Goal: Information Seeking & Learning: Learn about a topic

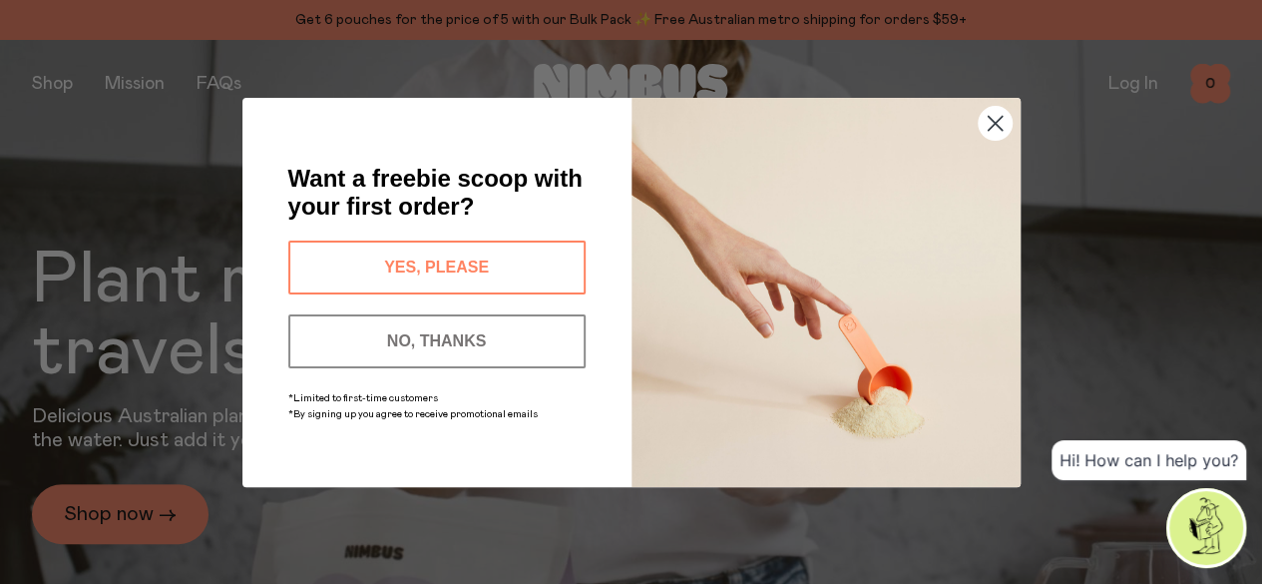
click at [486, 341] on button "NO, THANKS" at bounding box center [436, 341] width 297 height 54
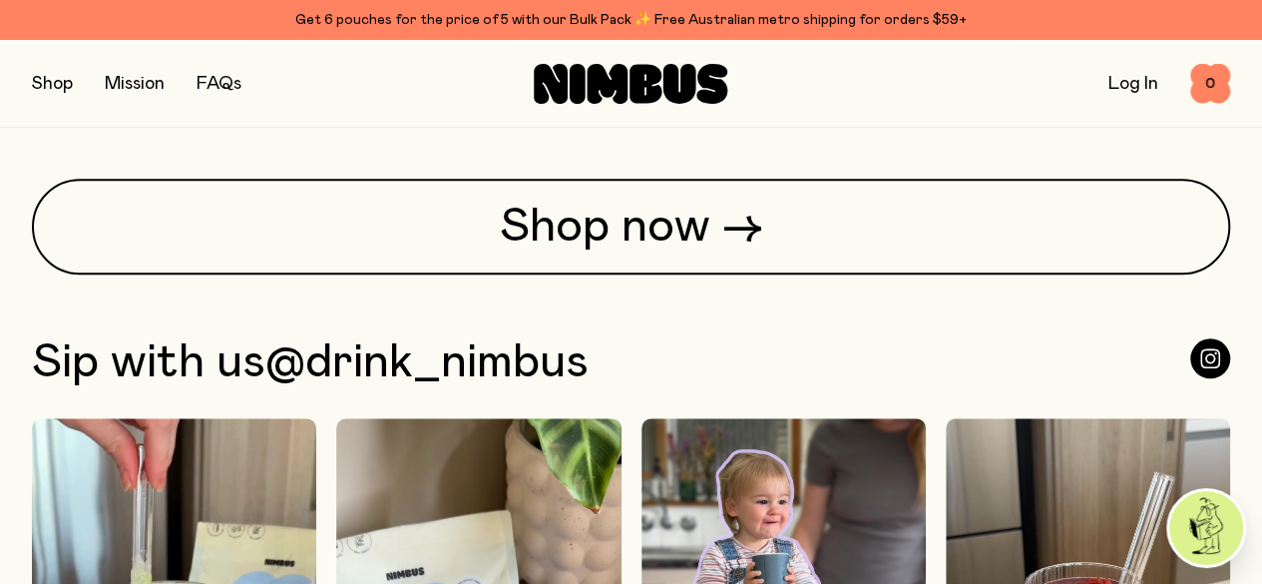
scroll to position [4895, 0]
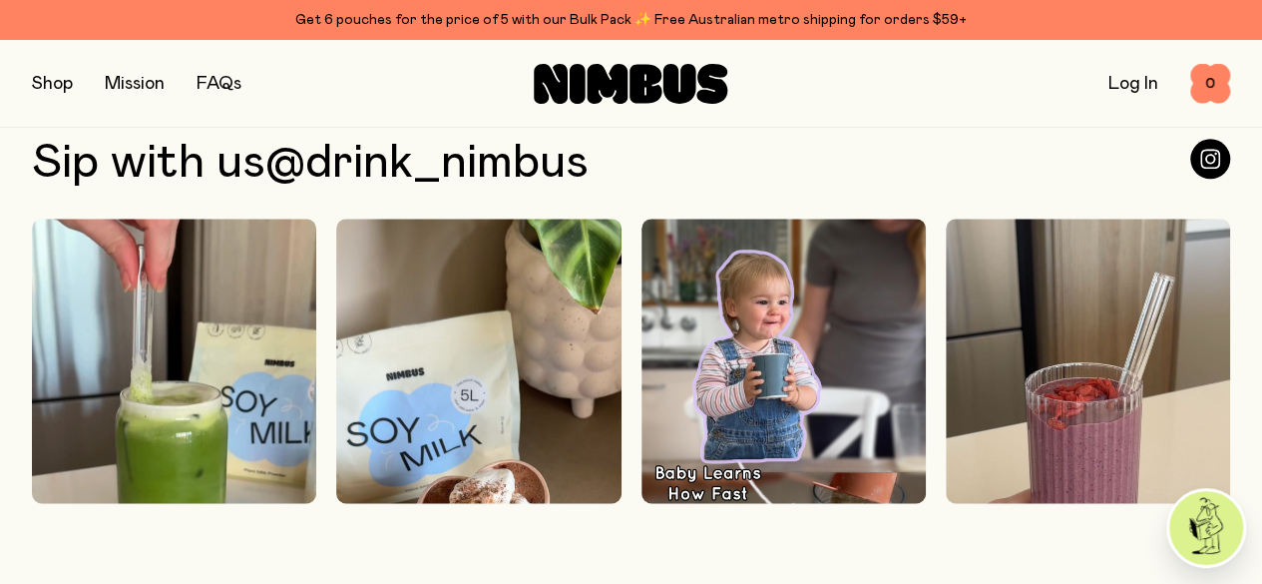
drag, startPoint x: 675, startPoint y: 378, endPoint x: 662, endPoint y: 376, distance: 13.1
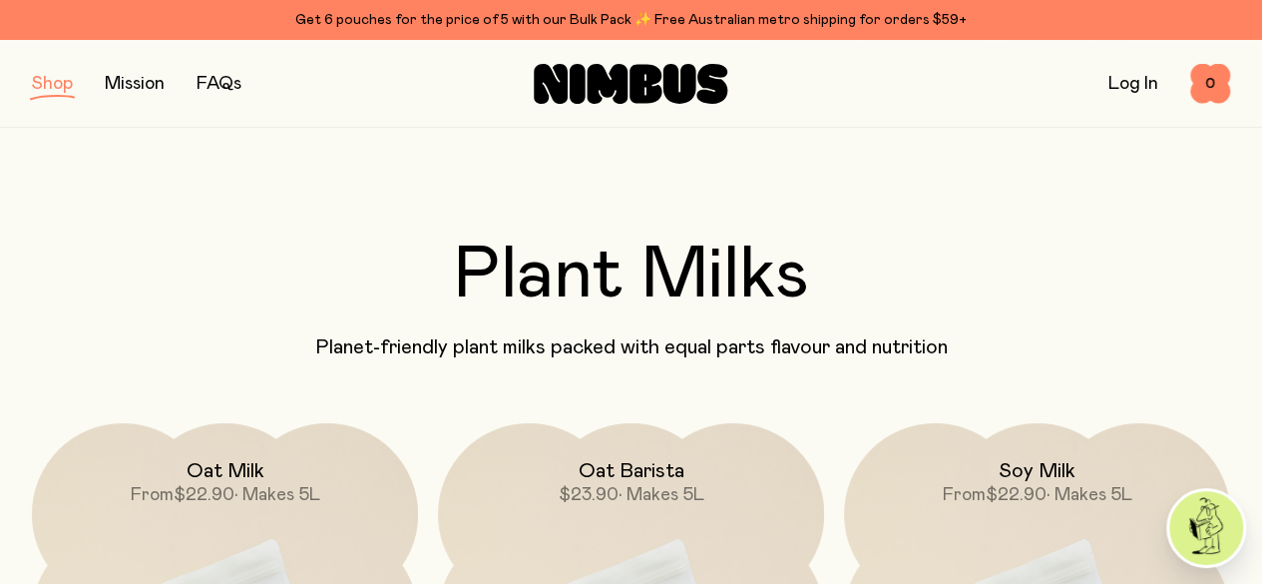
click at [143, 84] on link "Mission" at bounding box center [135, 84] width 60 height 18
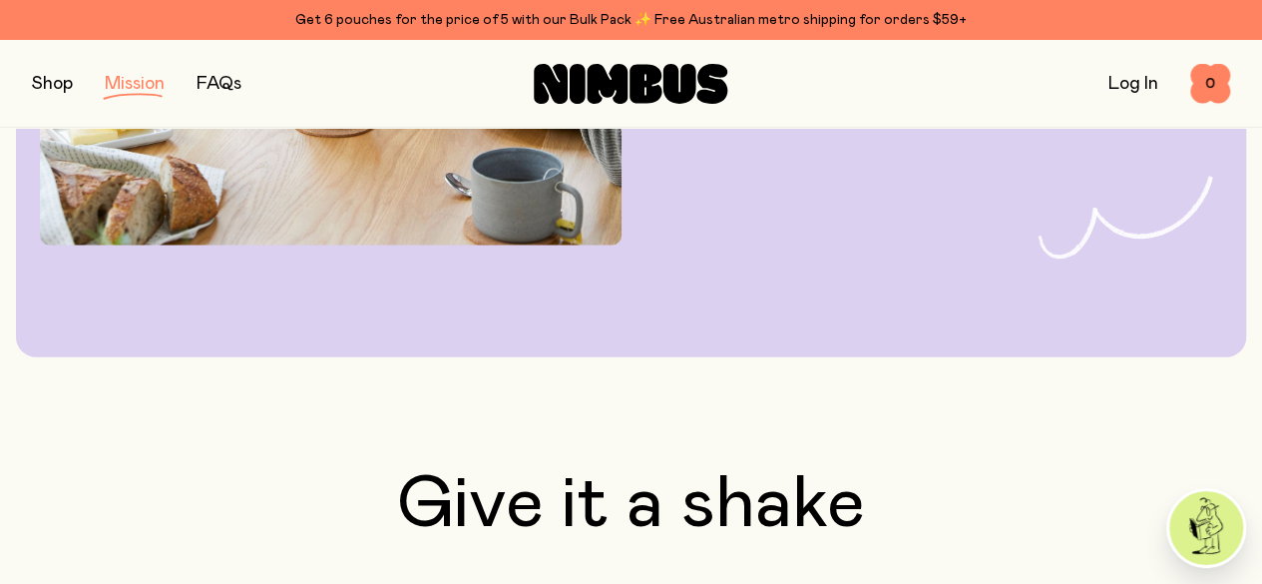
scroll to position [2594, 0]
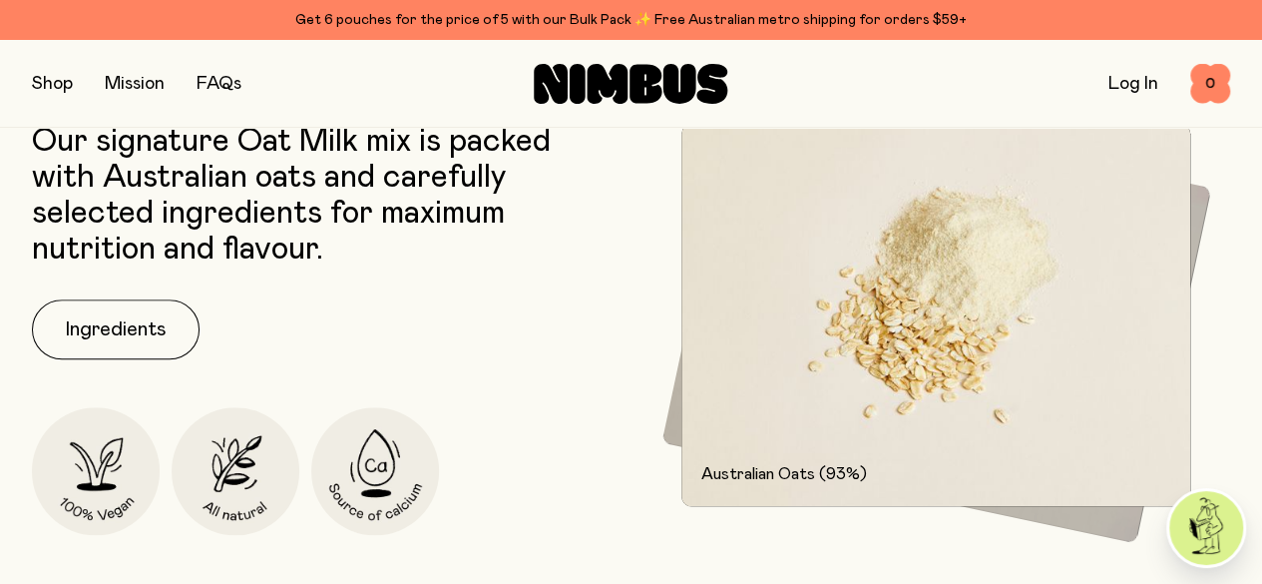
scroll to position [998, 0]
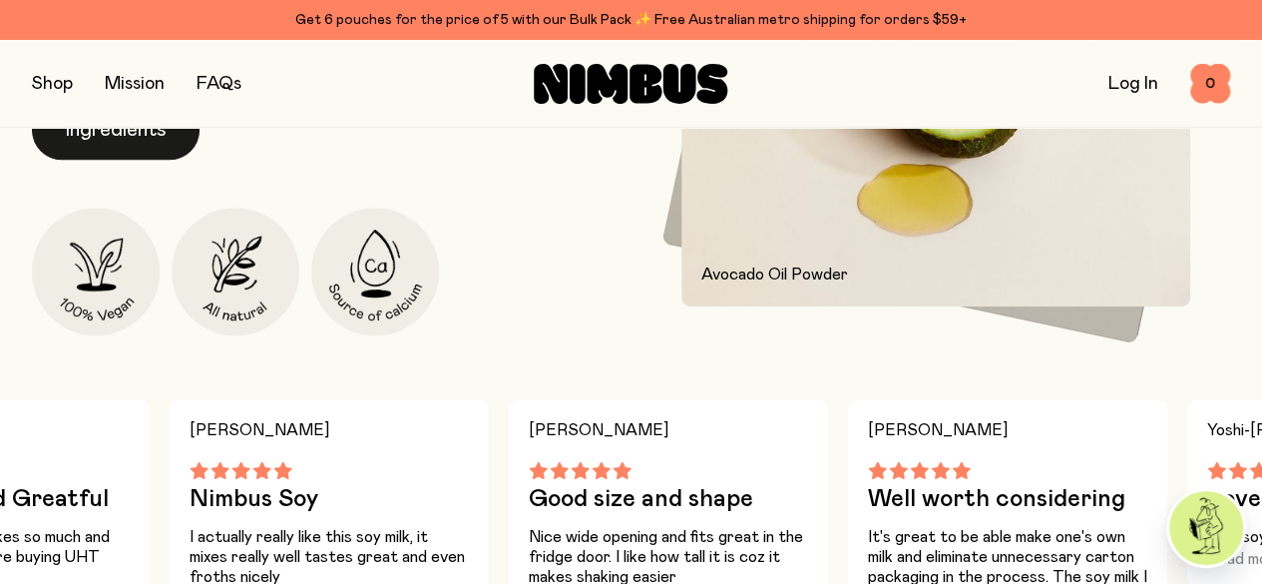
click at [139, 160] on button "Ingredients" at bounding box center [116, 130] width 168 height 60
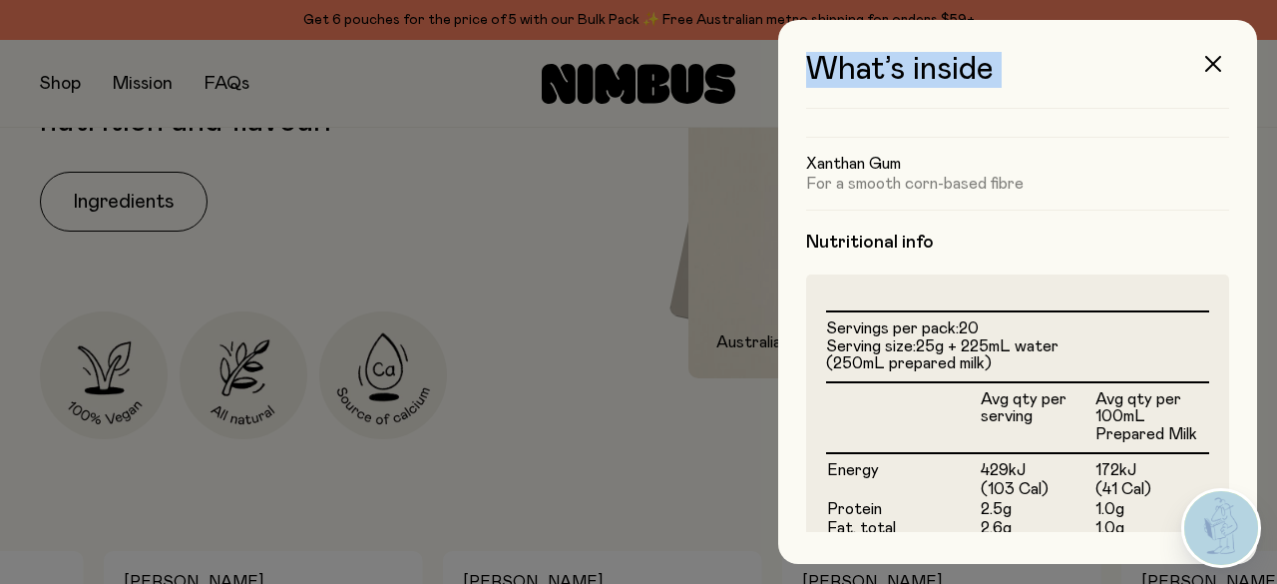
scroll to position [723, 0]
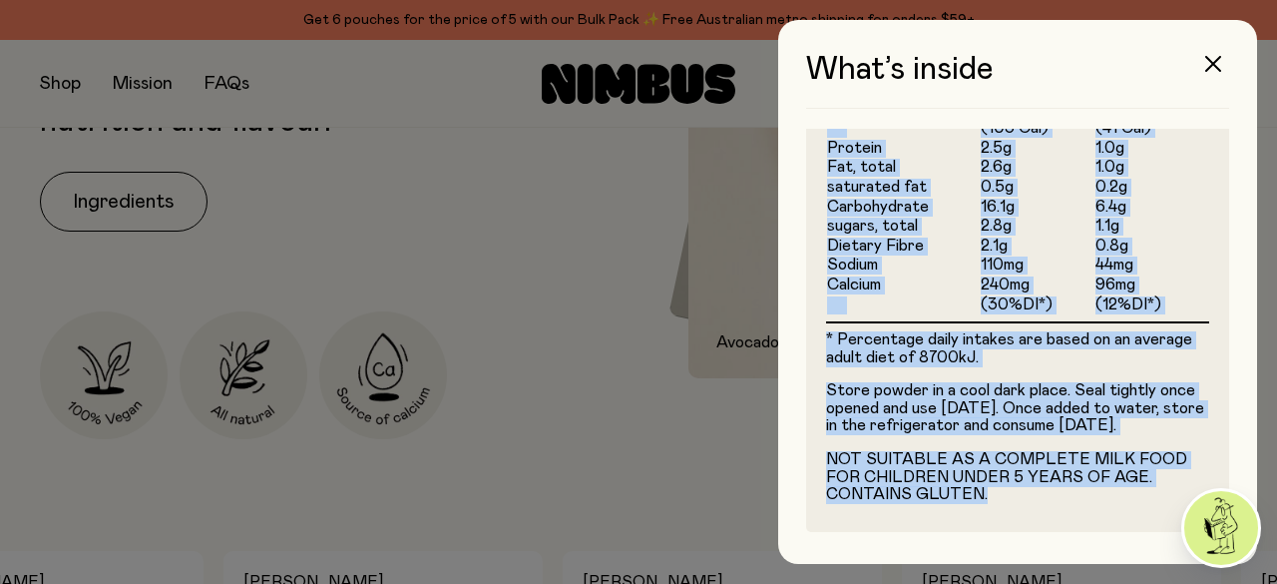
drag, startPoint x: 811, startPoint y: 163, endPoint x: 986, endPoint y: 517, distance: 394.8
copy div "ngredients Australian Oats (93%) For a naturally nutritious & sweet base Avocad…"
click at [1215, 63] on icon "button" at bounding box center [1213, 64] width 16 height 16
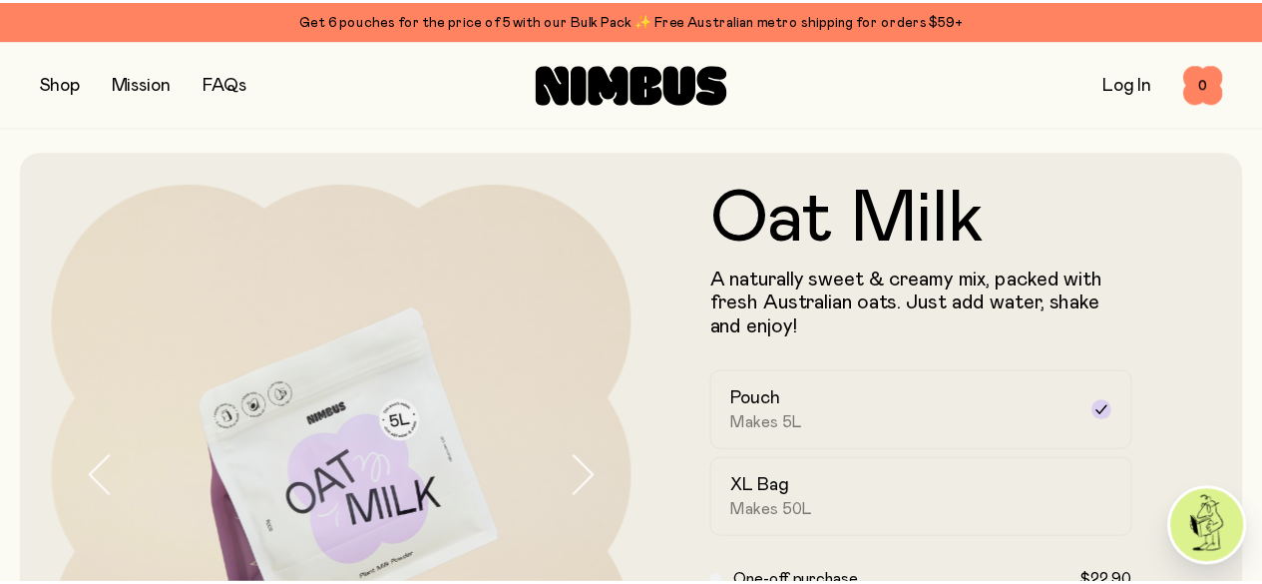
scroll to position [998, 0]
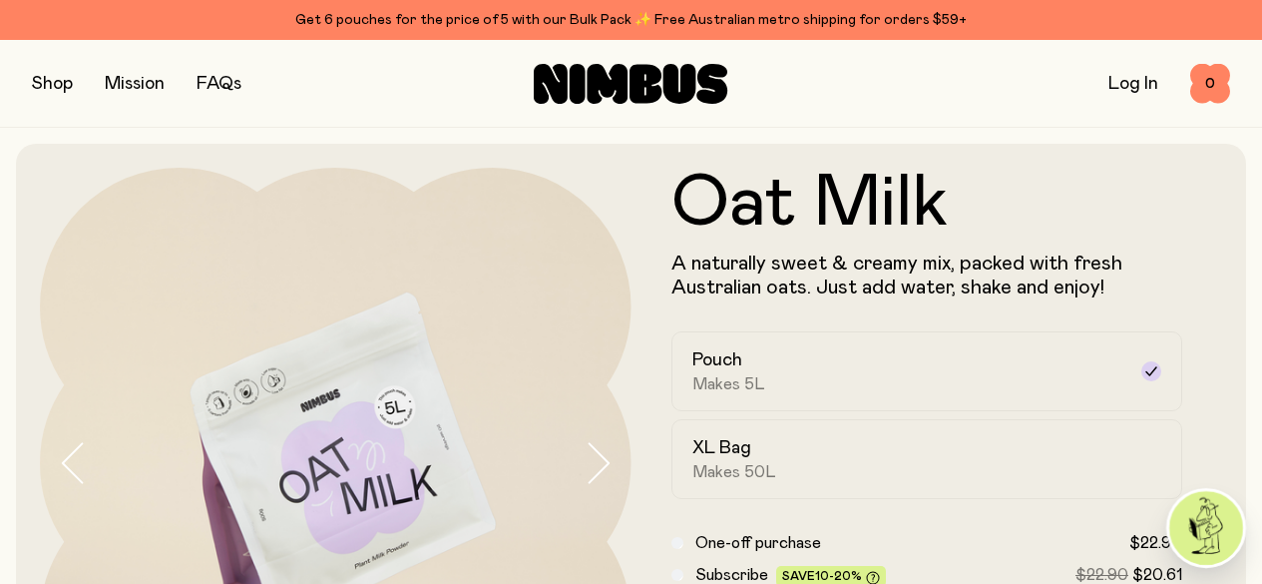
scroll to position [998, 0]
